Goal: Task Accomplishment & Management: Manage account settings

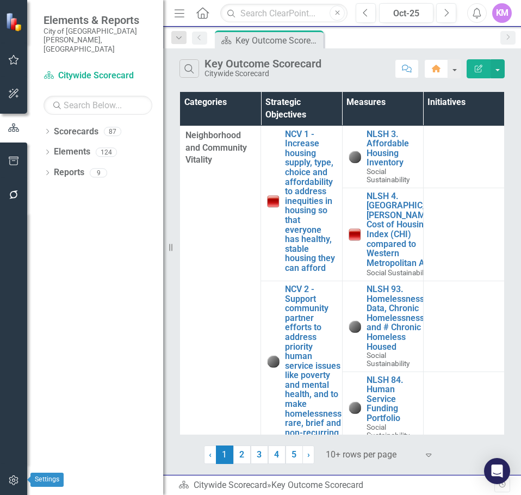
click at [13, 473] on button "button" at bounding box center [14, 480] width 24 height 23
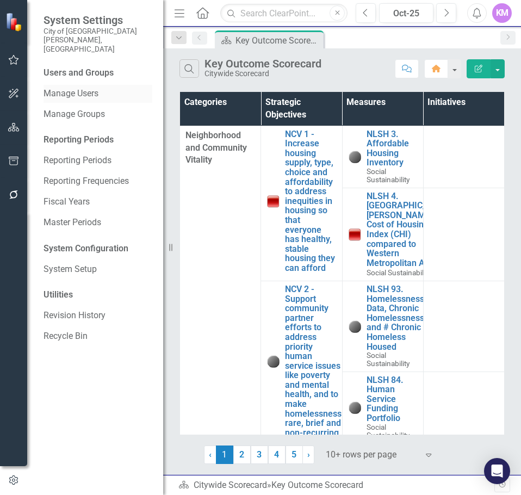
click at [94, 88] on link "Manage Users" at bounding box center [97, 94] width 109 height 13
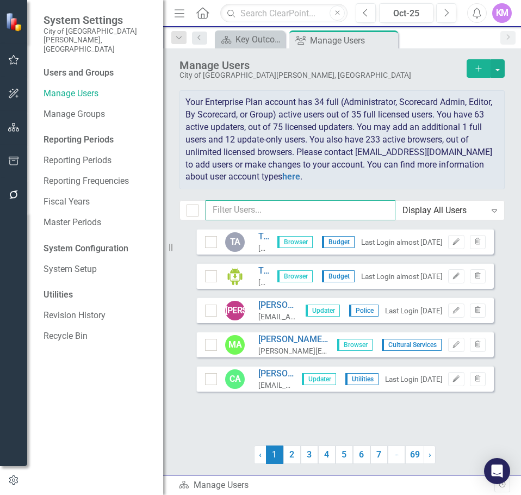
click at [281, 212] on input "text" at bounding box center [301, 210] width 190 height 20
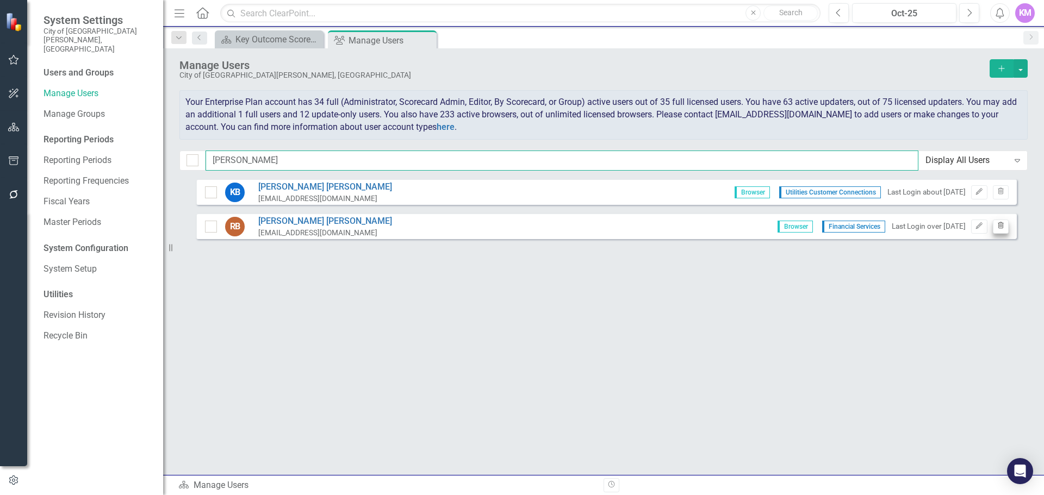
type input "[PERSON_NAME]"
click at [520, 228] on icon "Trash" at bounding box center [1001, 226] width 8 height 7
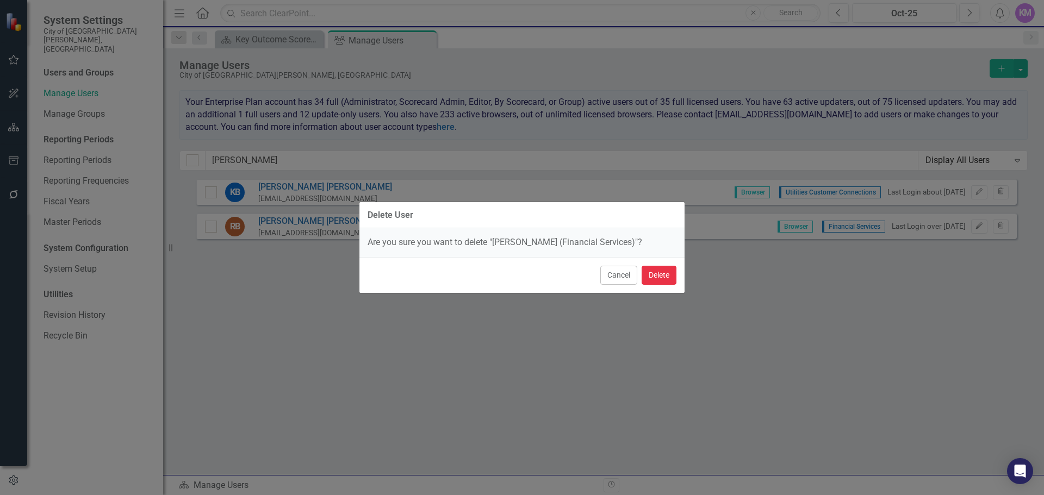
click at [520, 277] on button "Delete" at bounding box center [659, 275] width 35 height 19
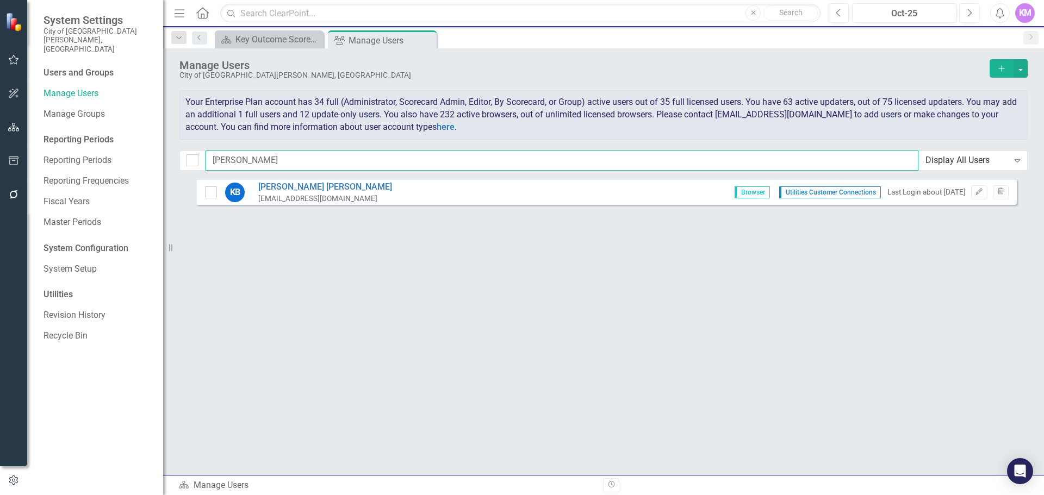
click at [427, 163] on input "[PERSON_NAME]" at bounding box center [562, 161] width 713 height 20
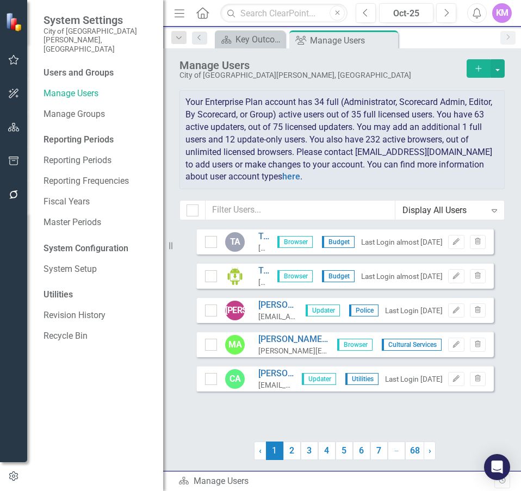
click at [519, 320] on div "Sorry, no results found. TA Test Account [EMAIL_ADDRESS][DOMAIN_NAME] Browser B…" at bounding box center [342, 344] width 358 height 232
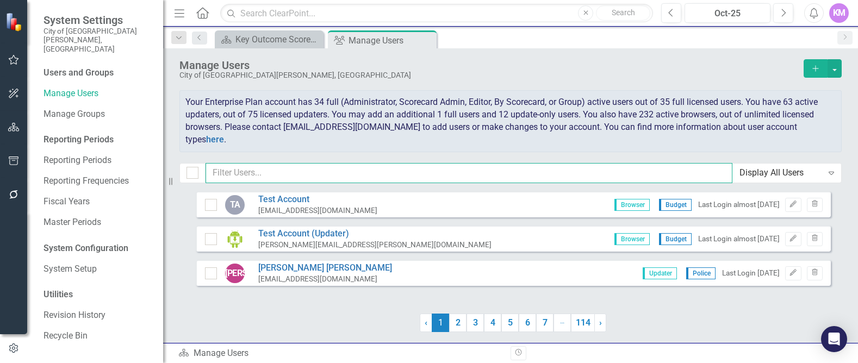
click at [293, 170] on input "text" at bounding box center [469, 173] width 527 height 20
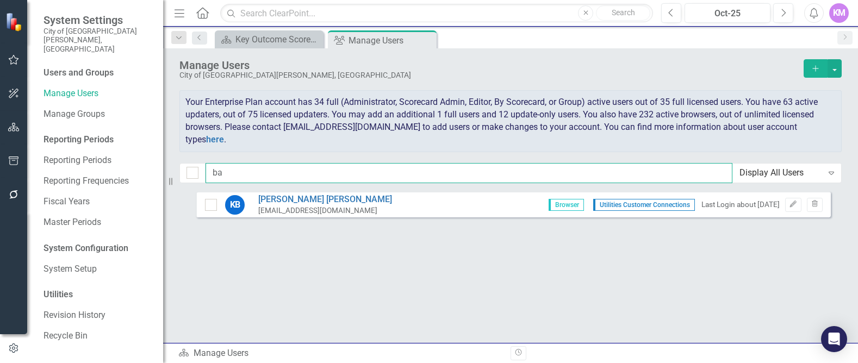
type input "b"
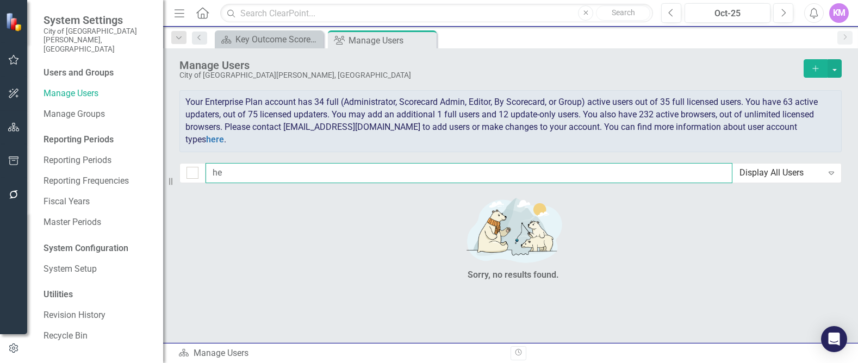
type input "h"
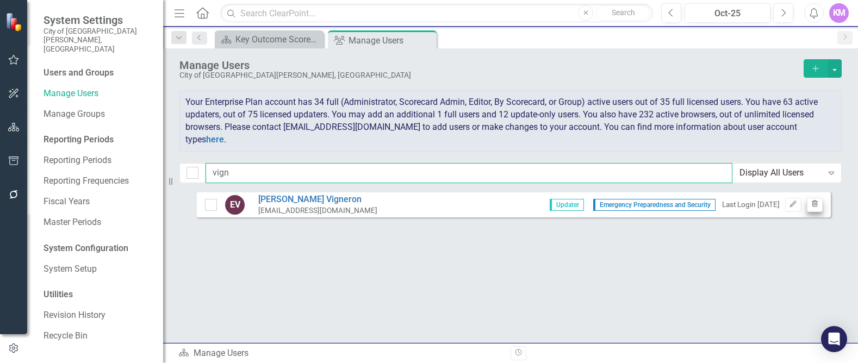
type input "vign"
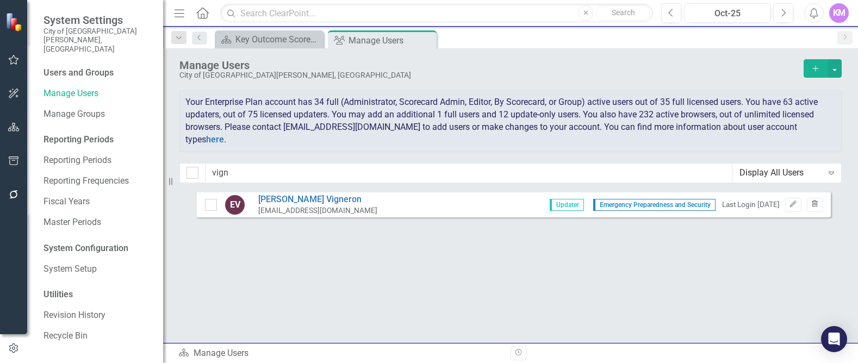
click at [520, 206] on icon "button" at bounding box center [815, 204] width 6 height 7
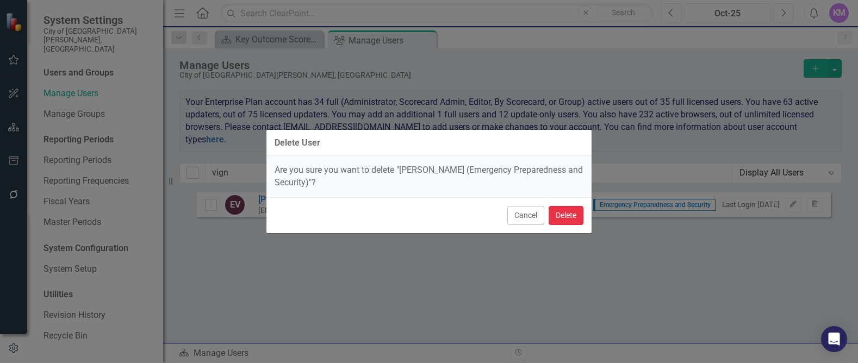
click at [520, 220] on button "Delete" at bounding box center [566, 215] width 35 height 19
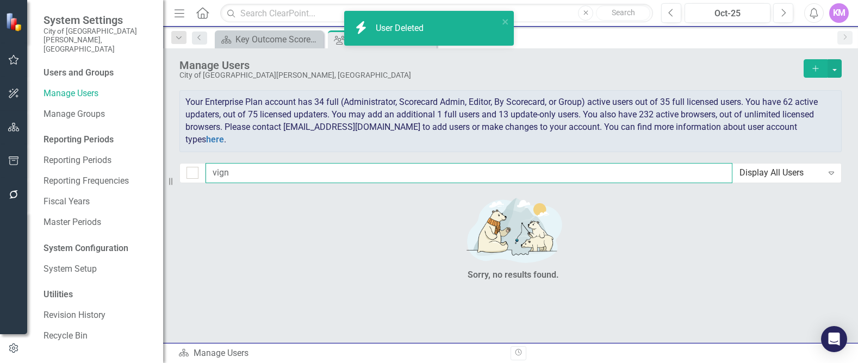
click at [294, 175] on input "vign" at bounding box center [469, 173] width 527 height 20
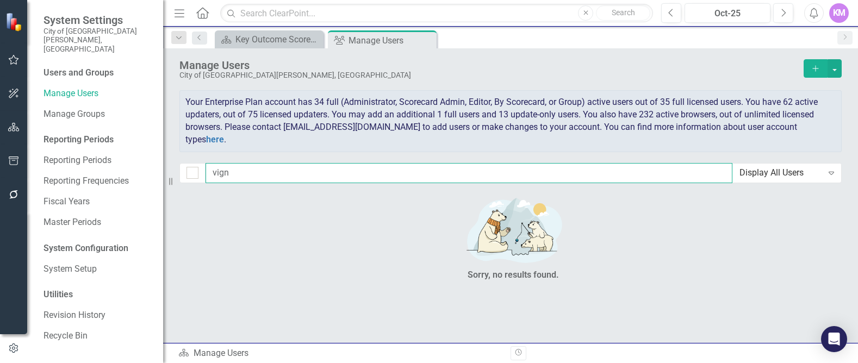
click at [294, 175] on input "vign" at bounding box center [469, 173] width 527 height 20
type input "w"
type input "z"
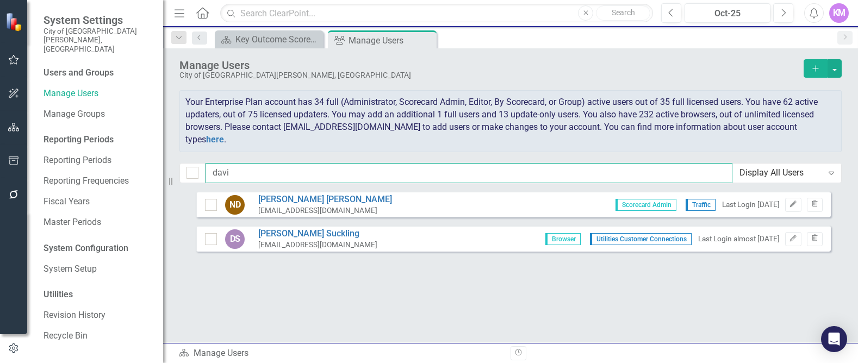
type input "[PERSON_NAME]"
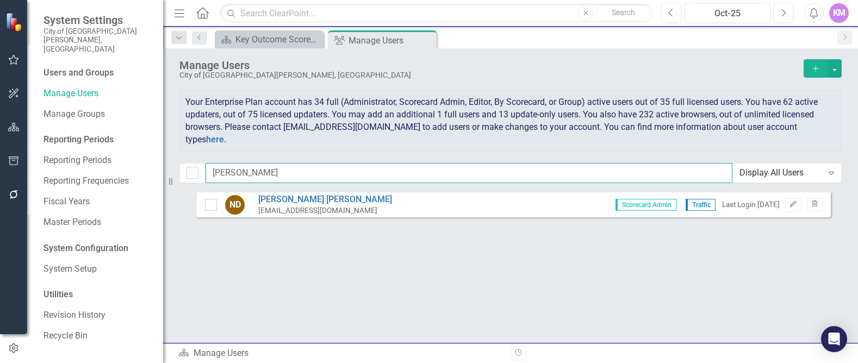
drag, startPoint x: 266, startPoint y: 170, endPoint x: 114, endPoint y: 174, distance: 152.3
click at [120, 173] on div "System Settings City of [GEOGRAPHIC_DATA][PERSON_NAME], [GEOGRAPHIC_DATA] Users…" at bounding box center [429, 181] width 858 height 363
